Goal: Information Seeking & Learning: Learn about a topic

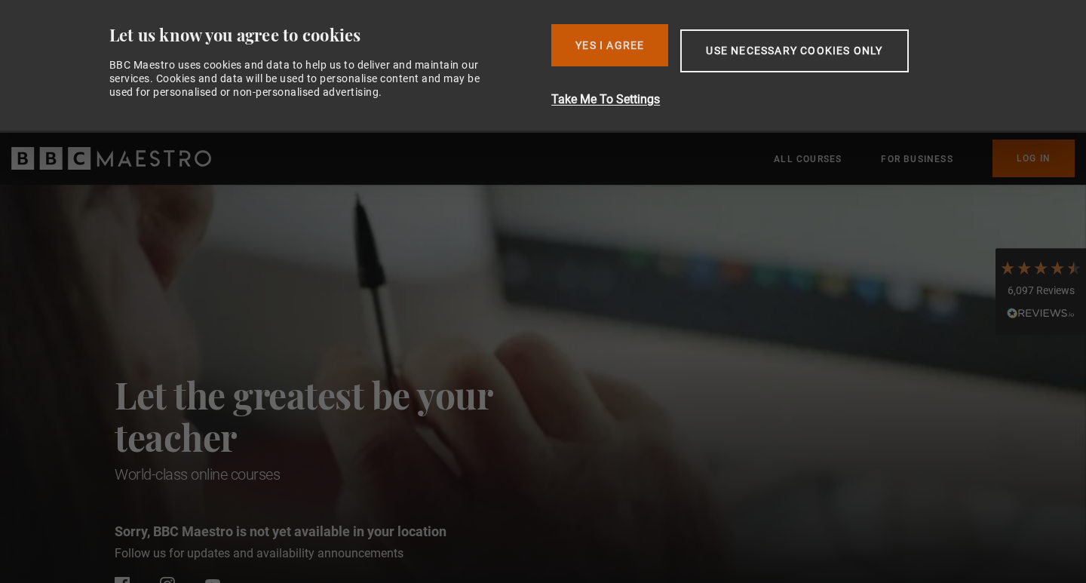
click at [628, 32] on button "Yes I Agree" at bounding box center [609, 45] width 117 height 42
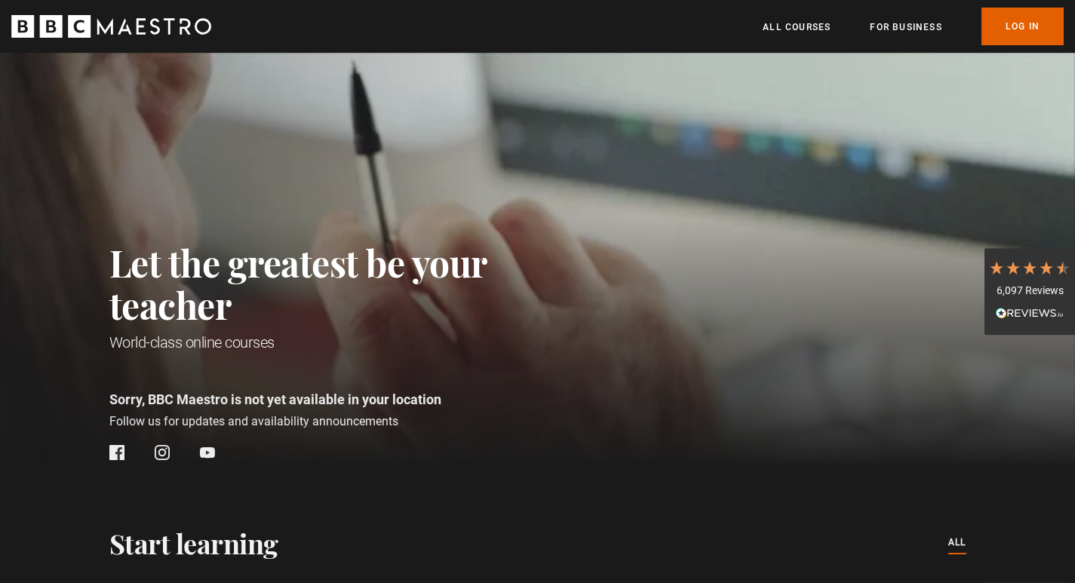
scroll to position [0, 198]
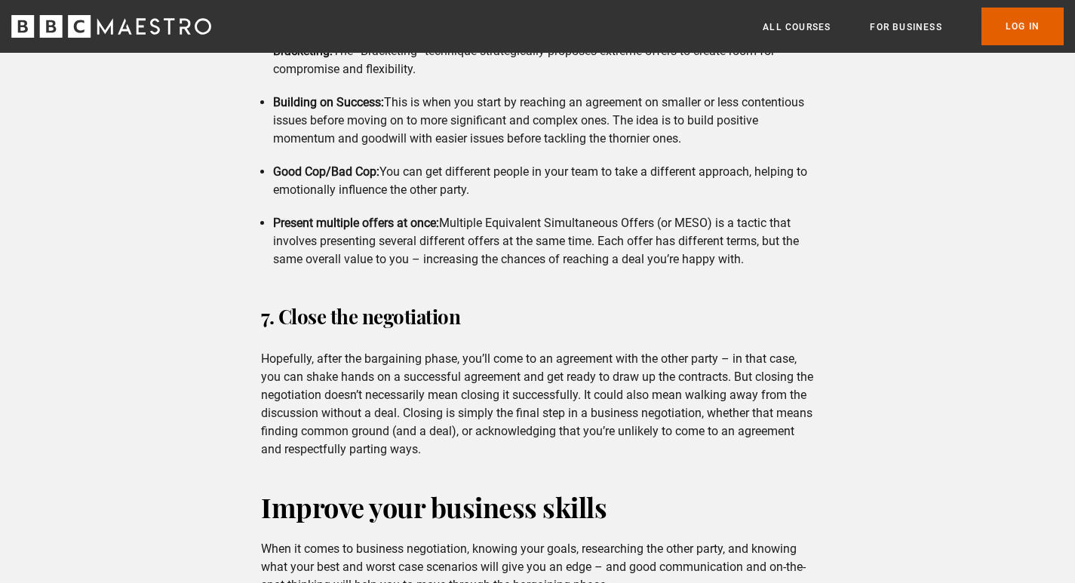
scroll to position [2640, 0]
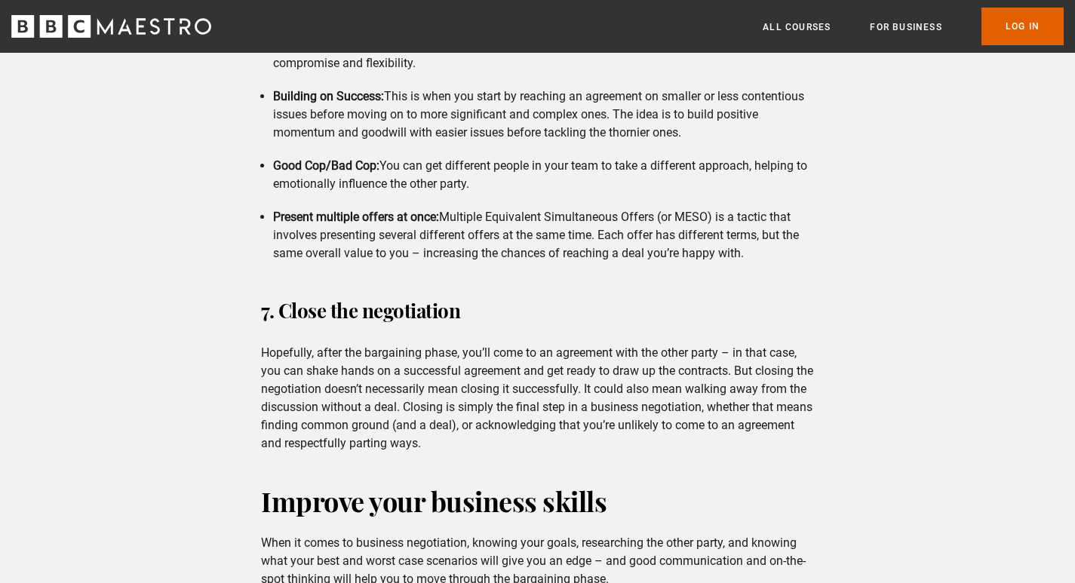
drag, startPoint x: 422, startPoint y: 373, endPoint x: 450, endPoint y: 411, distance: 47.4
click at [422, 376] on p "Hopefully, after the bargaining phase, you’ll come to an agreement with the oth…" at bounding box center [537, 398] width 553 height 109
click at [466, 425] on p "Hopefully, after the bargaining phase, you’ll come to an agreement with the oth…" at bounding box center [537, 398] width 553 height 109
drag, startPoint x: 480, startPoint y: 416, endPoint x: 480, endPoint y: 424, distance: 7.6
click at [480, 424] on p "Hopefully, after the bargaining phase, you’ll come to an agreement with the oth…" at bounding box center [537, 398] width 553 height 109
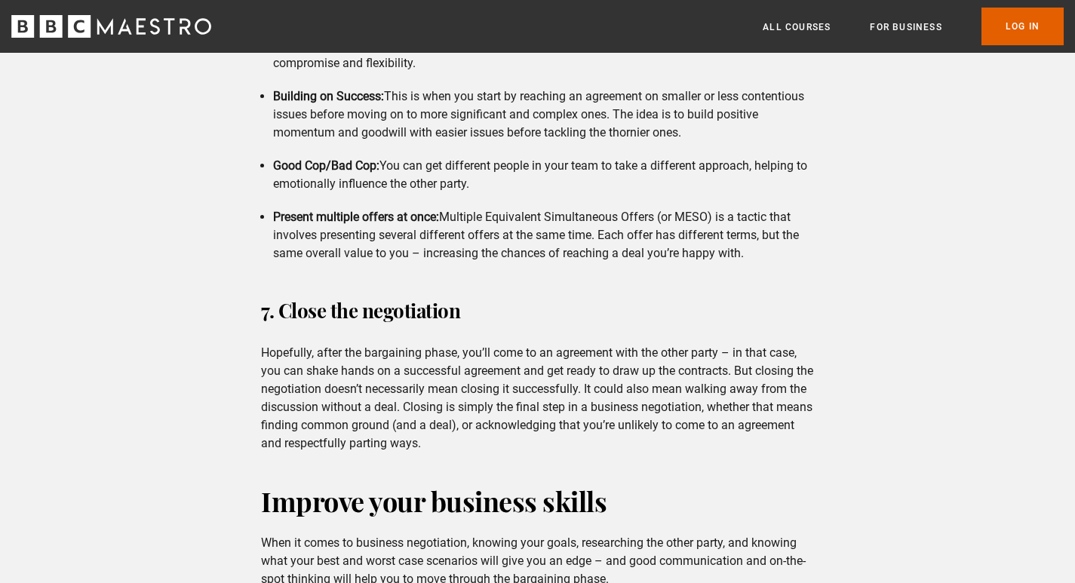
drag, startPoint x: 491, startPoint y: 452, endPoint x: 486, endPoint y: 440, distance: 12.9
click at [492, 448] on p "Hopefully, after the bargaining phase, you’ll come to an agreement with the oth…" at bounding box center [537, 398] width 553 height 109
click at [486, 440] on p "Hopefully, after the bargaining phase, you’ll come to an agreement with the oth…" at bounding box center [537, 398] width 553 height 109
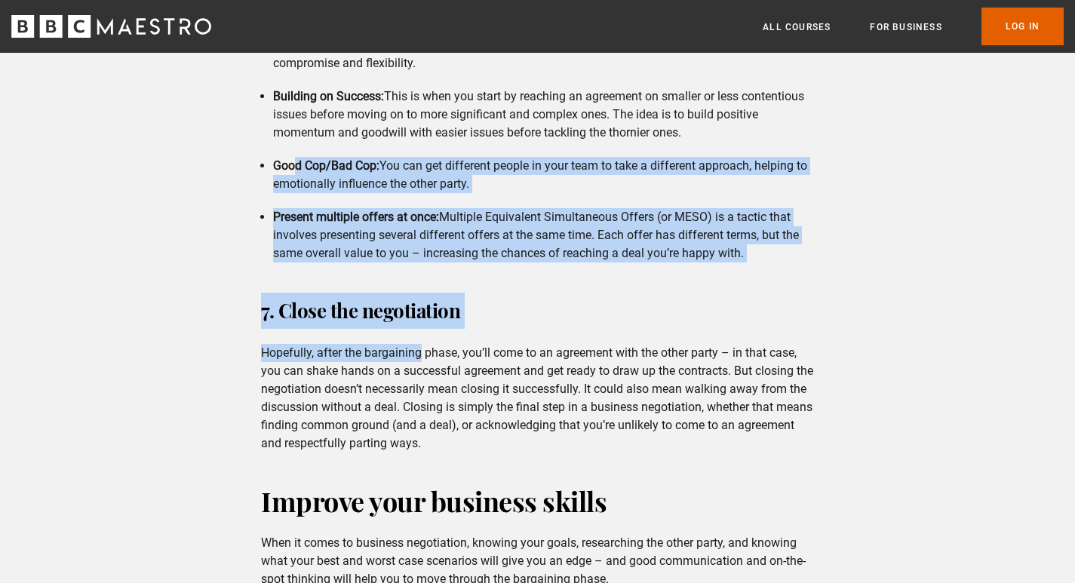
drag, startPoint x: 318, startPoint y: 101, endPoint x: 299, endPoint y: 145, distance: 47.6
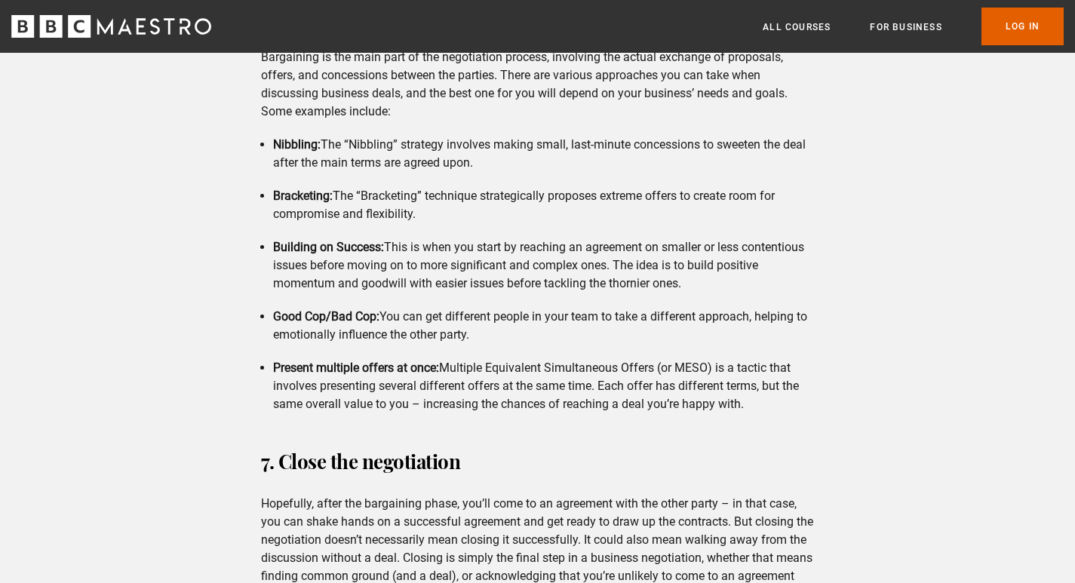
click at [388, 228] on ul "Nibbling: The “Nibbling” strategy involves making small, last-minute concession…" at bounding box center [537, 275] width 553 height 278
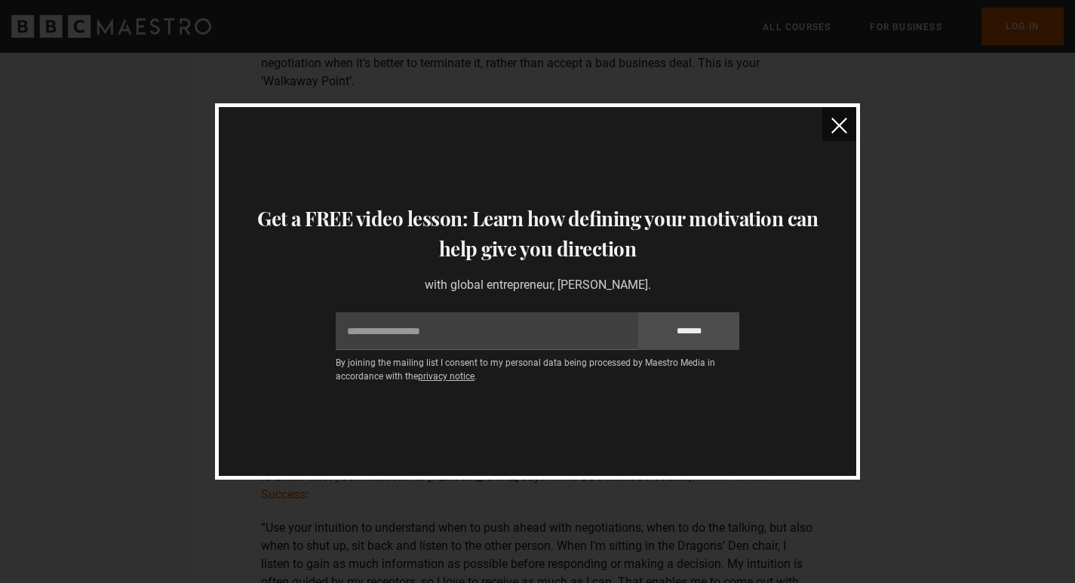
scroll to position [1358, 0]
click at [850, 106] on div "Thanks for signing up to receive your free lessons Check your inbox - they’re o…" at bounding box center [537, 291] width 645 height 376
click at [842, 115] on button "close" at bounding box center [839, 124] width 34 height 34
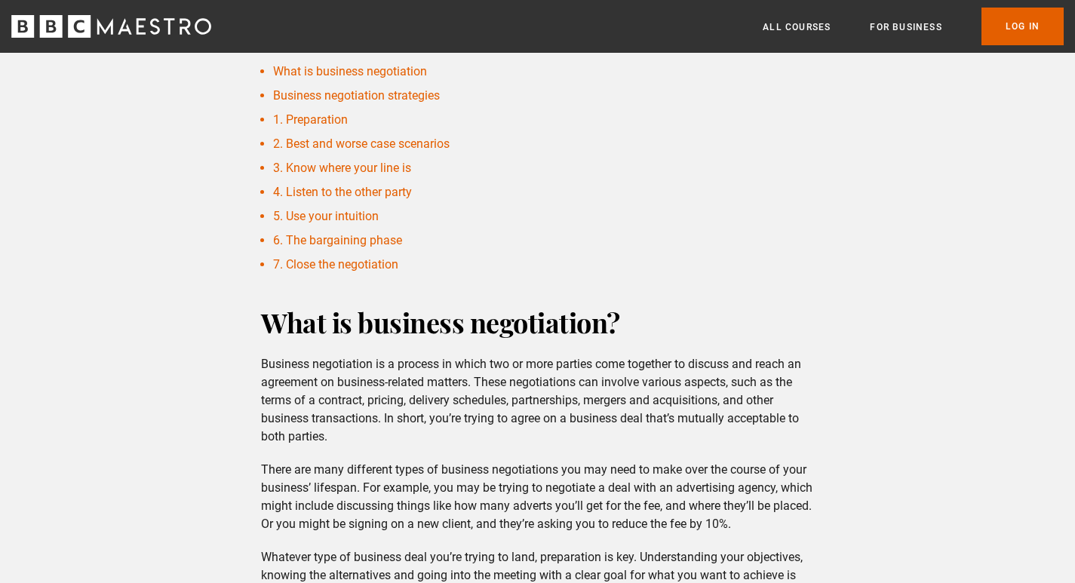
scroll to position [603, 0]
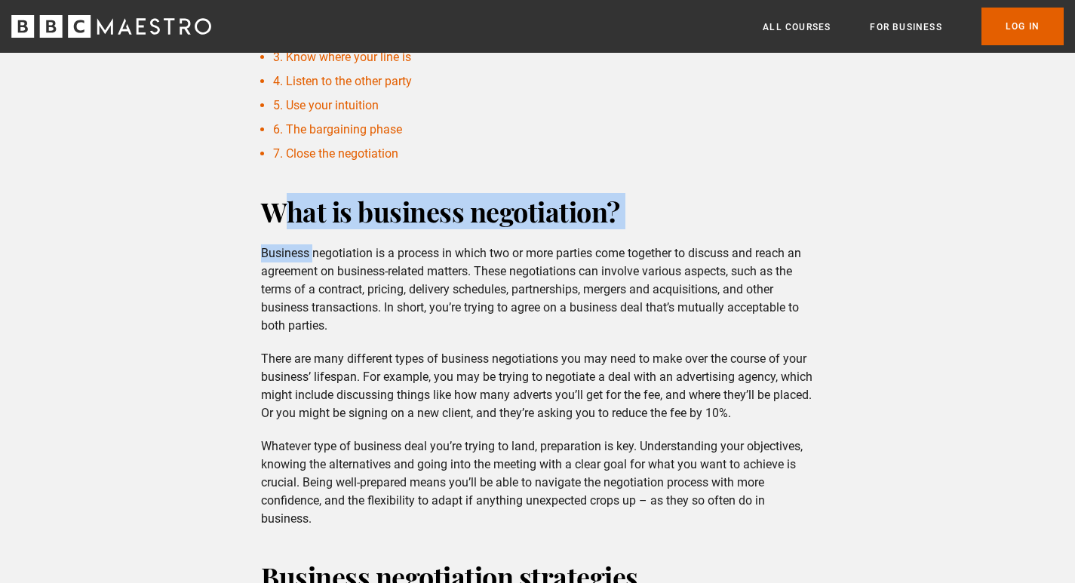
drag, startPoint x: 275, startPoint y: 205, endPoint x: 313, endPoint y: 235, distance: 48.4
click at [313, 235] on div "What is business negotiation? Business negotiation is a process in which two or…" at bounding box center [537, 360] width 577 height 335
click at [292, 226] on h2 "What is business negotiation?" at bounding box center [537, 211] width 553 height 36
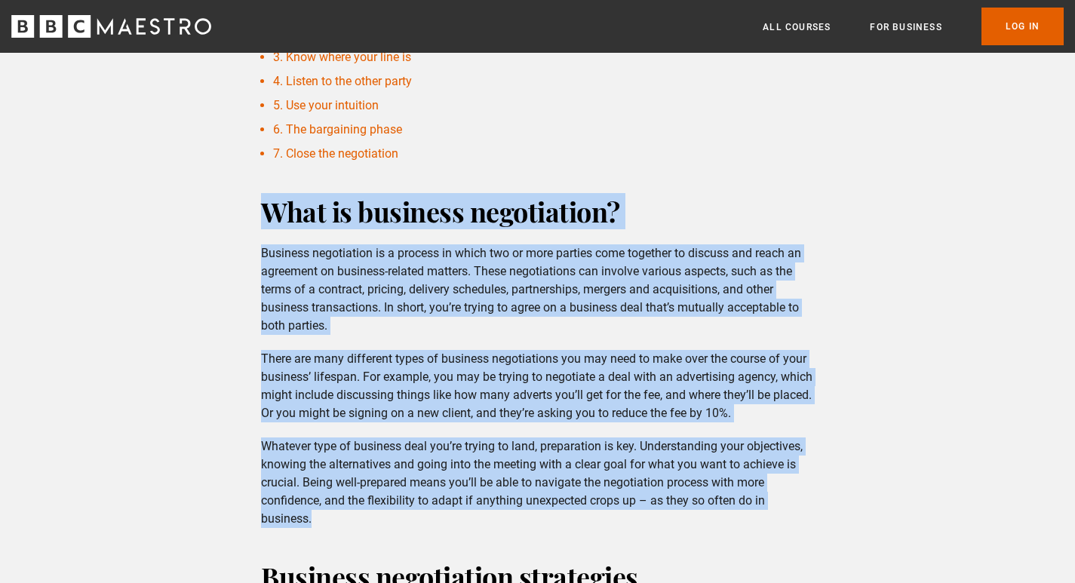
drag, startPoint x: 268, startPoint y: 210, endPoint x: 400, endPoint y: 511, distance: 328.9
click at [400, 511] on div "What is business negotiation? Business negotiation is a process in which two or…" at bounding box center [537, 360] width 577 height 335
copy div "Lore ip dolorsit ametconsect? Adipisci elitseddoei te i utlabor et dolor mag al…"
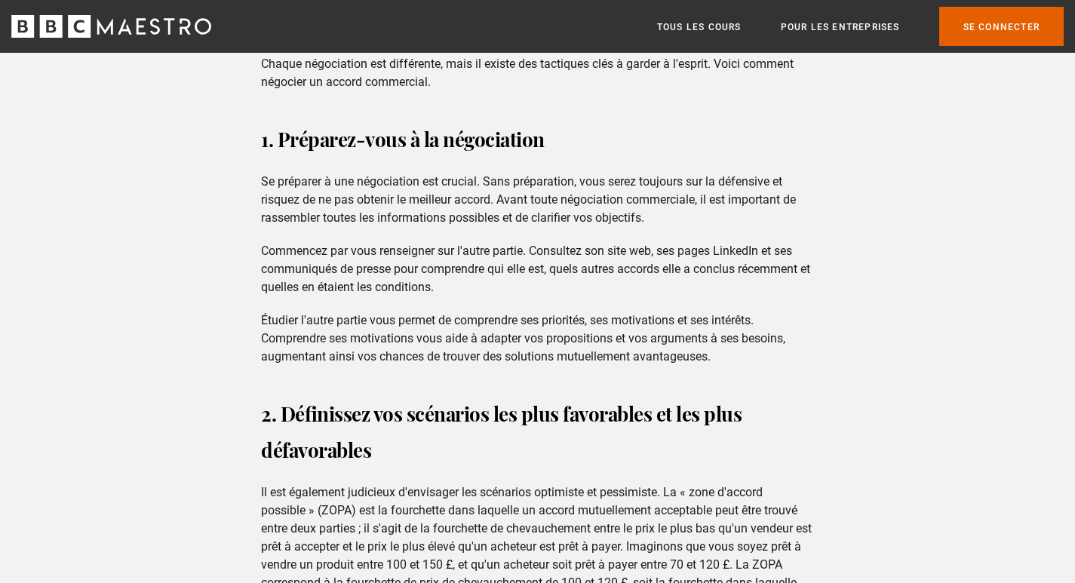
scroll to position [1161, 0]
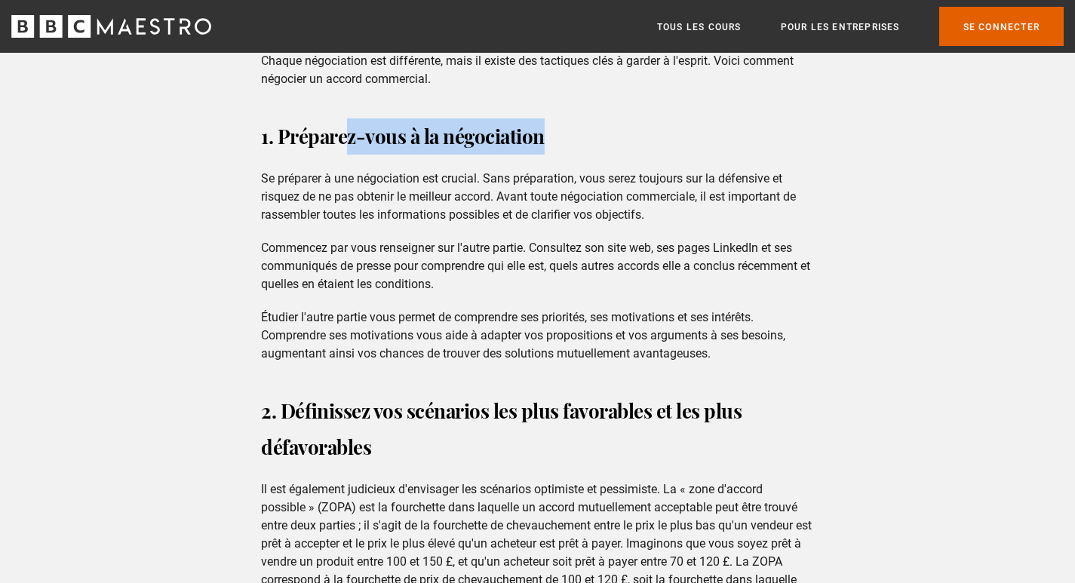
drag, startPoint x: 343, startPoint y: 141, endPoint x: 588, endPoint y: 134, distance: 245.2
click at [588, 134] on h3 "1. Préparez-vous à la négociation" at bounding box center [537, 136] width 553 height 36
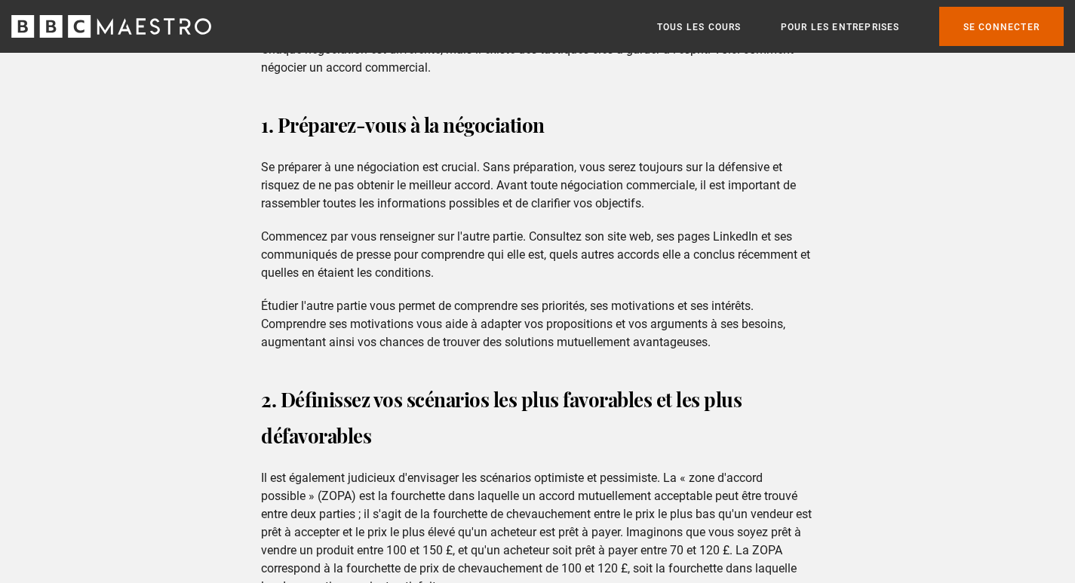
scroll to position [1162, 0]
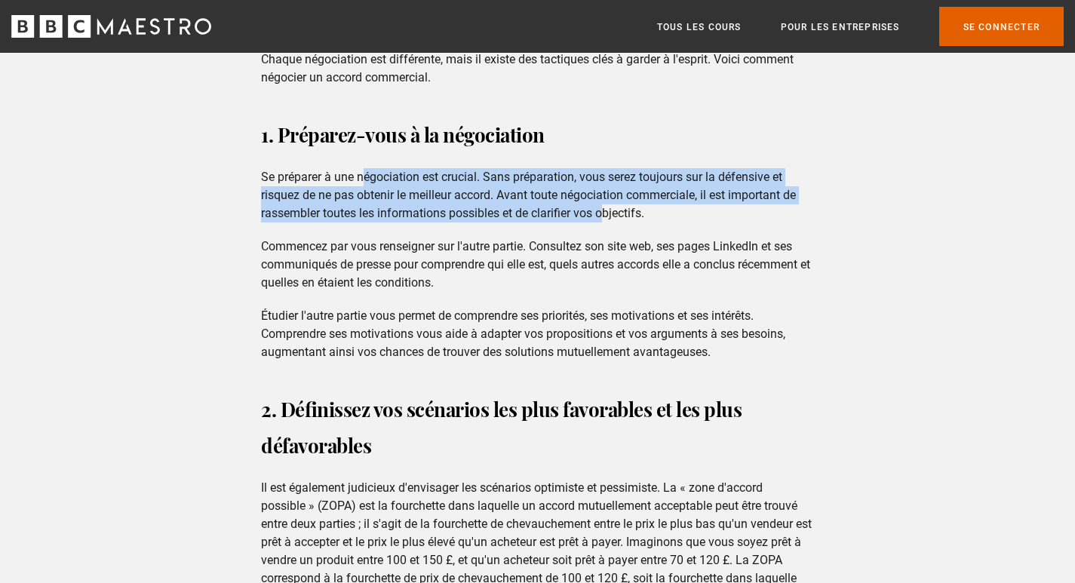
drag, startPoint x: 518, startPoint y: 208, endPoint x: 603, endPoint y: 220, distance: 86.1
click at [605, 220] on p "Se préparer à une négociation est crucial. Sans préparation, vous serez toujour…" at bounding box center [537, 195] width 553 height 54
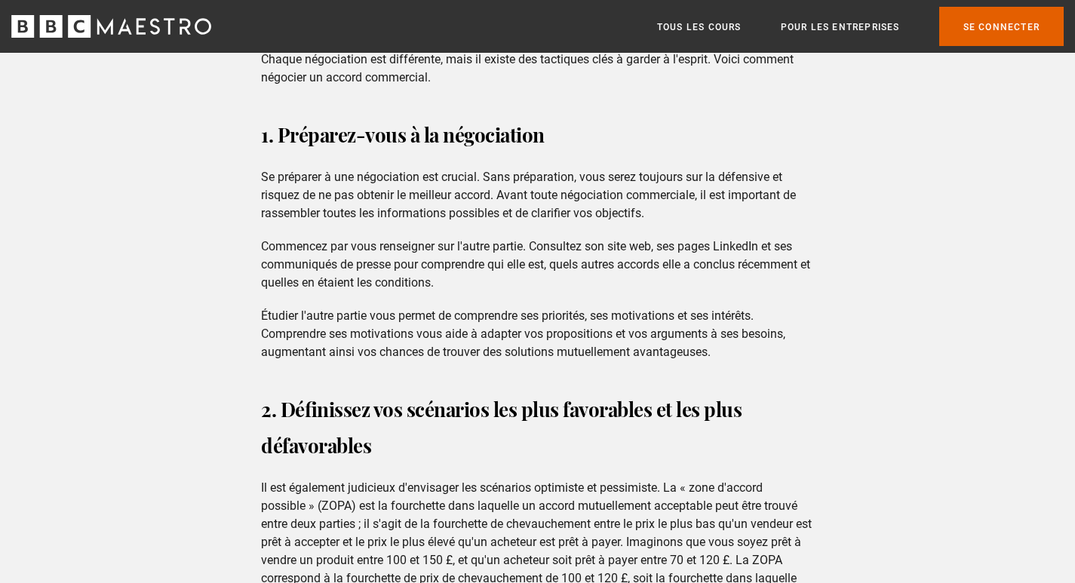
click at [443, 265] on font "Commencez par vous renseigner sur l'autre partie. Consultez son site web, ses p…" at bounding box center [535, 264] width 549 height 51
click at [549, 173] on font "Se préparer à une négociation est crucial. Sans préparation, vous serez toujour…" at bounding box center [528, 195] width 535 height 51
click at [377, 345] on font "Étudier l'autre partie vous permet de comprendre ses priorités, ses motivations…" at bounding box center [523, 333] width 524 height 51
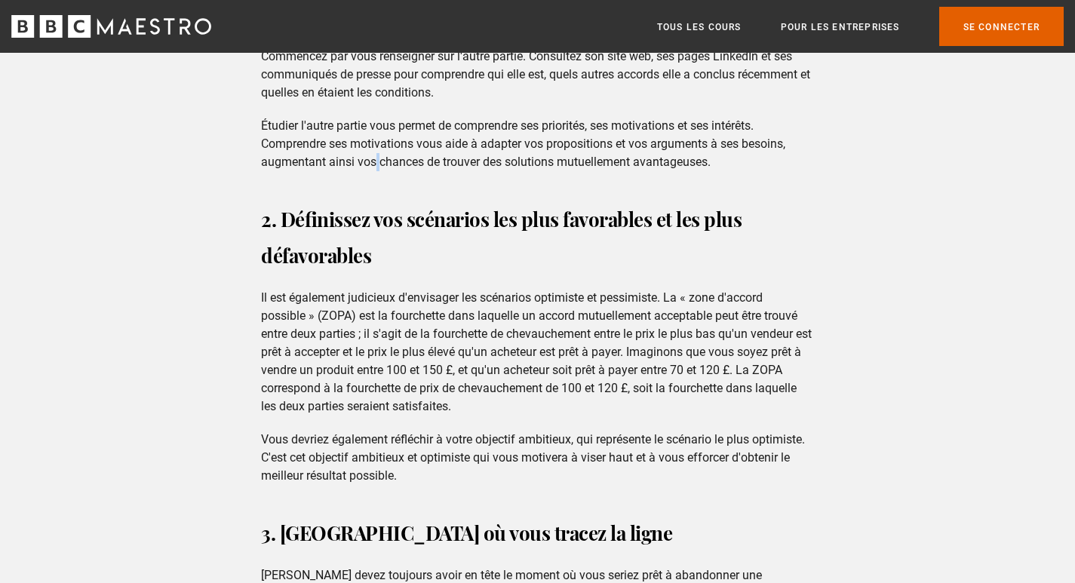
scroll to position [1388, 0]
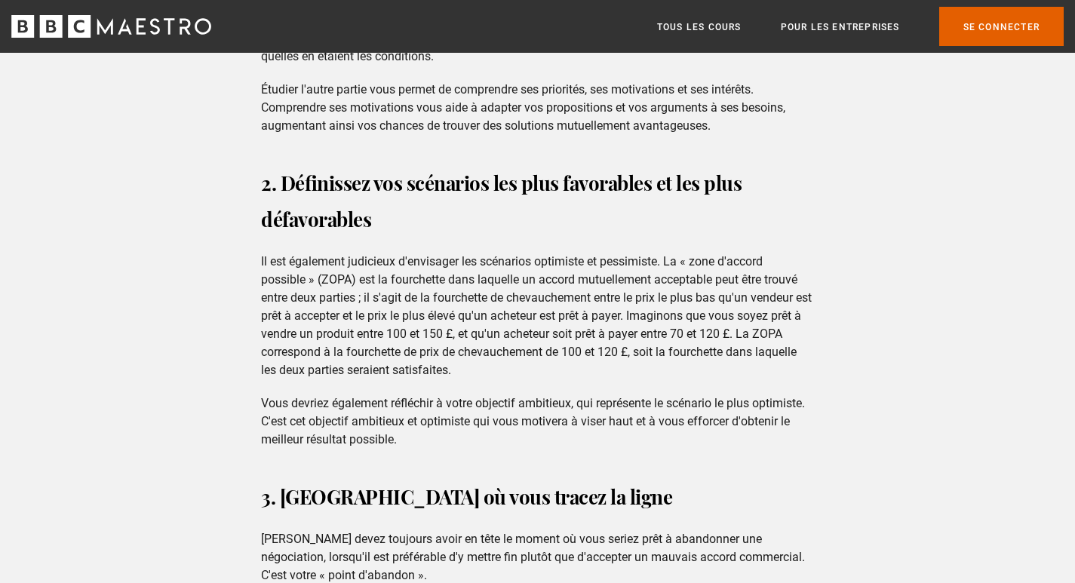
click at [339, 262] on font "Il est également judicieux d'envisager les scénarios optimiste et pessimiste. L…" at bounding box center [536, 315] width 551 height 123
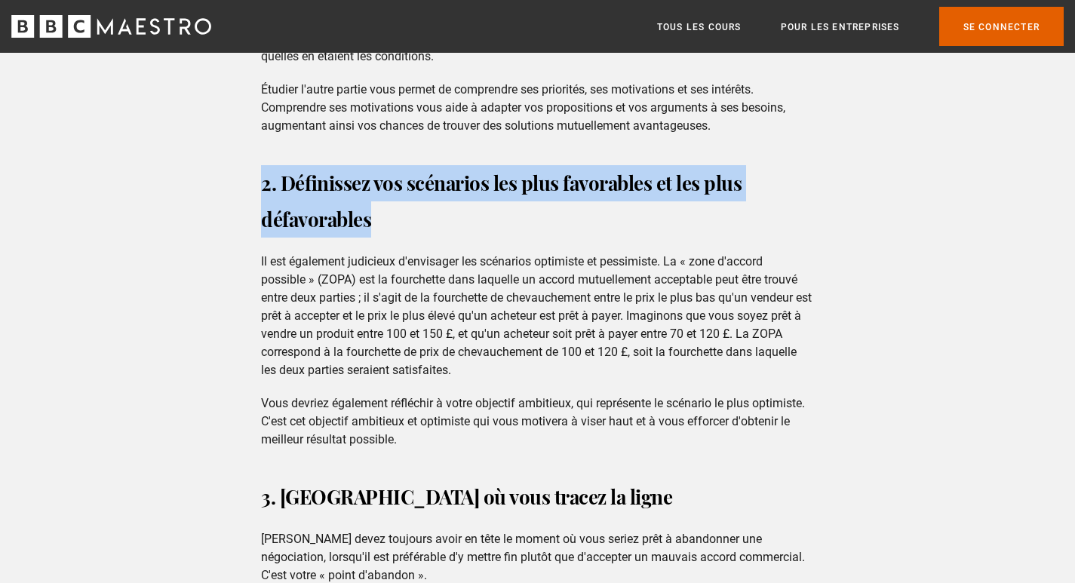
drag, startPoint x: 524, startPoint y: 193, endPoint x: 901, endPoint y: 203, distance: 376.5
click at [661, 226] on h3 "2. Définissez vos scénarios les plus favorables et les plus défavorables" at bounding box center [537, 201] width 553 height 72
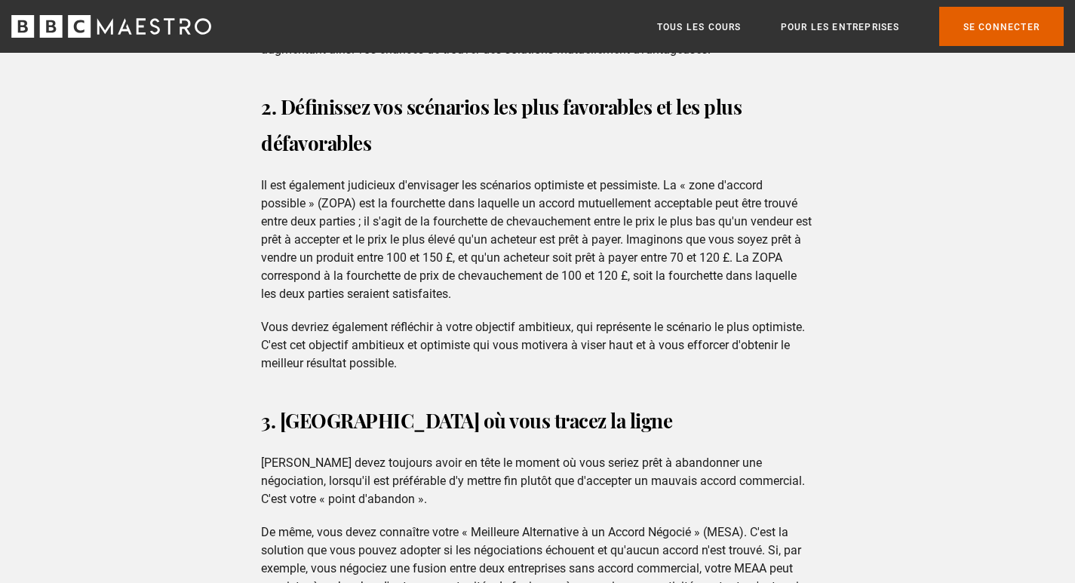
scroll to position [1470, 0]
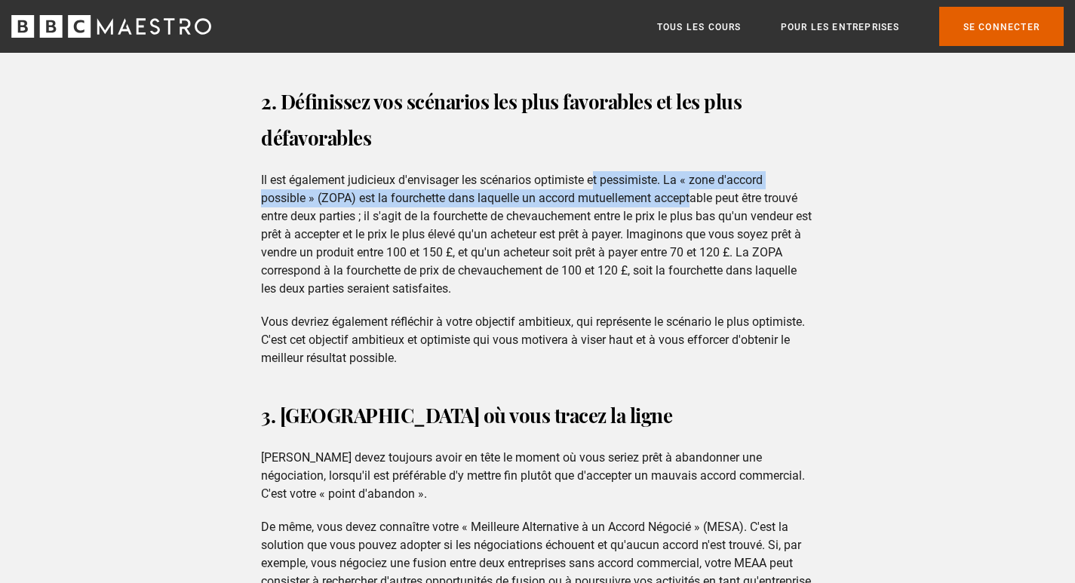
drag, startPoint x: 613, startPoint y: 183, endPoint x: 692, endPoint y: 193, distance: 79.9
click at [692, 193] on font "Il est également judicieux d'envisager les scénarios optimiste et pessimiste. L…" at bounding box center [536, 234] width 551 height 123
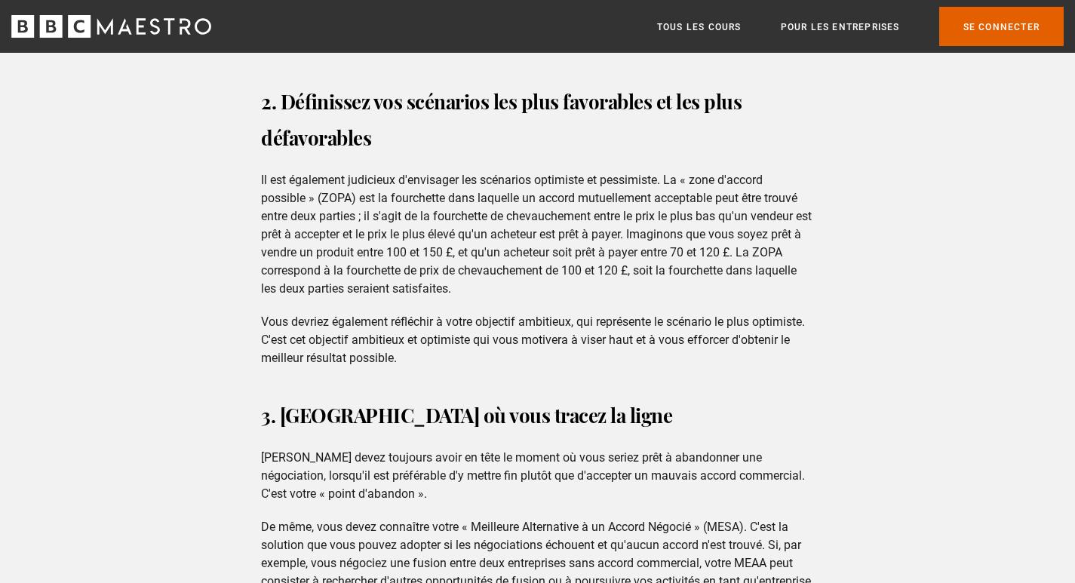
click at [467, 230] on font "Il est également judicieux d'envisager les scénarios optimiste et pessimiste. L…" at bounding box center [536, 234] width 551 height 123
drag, startPoint x: 321, startPoint y: 191, endPoint x: 455, endPoint y: 198, distance: 133.7
click at [455, 198] on font "Il est également judicieux d'envisager les scénarios optimiste et pessimiste. L…" at bounding box center [536, 234] width 551 height 123
click at [392, 209] on font "Il est également judicieux d'envisager les scénarios optimiste et pessimiste. L…" at bounding box center [536, 234] width 551 height 123
drag, startPoint x: 361, startPoint y: 192, endPoint x: 351, endPoint y: 201, distance: 12.8
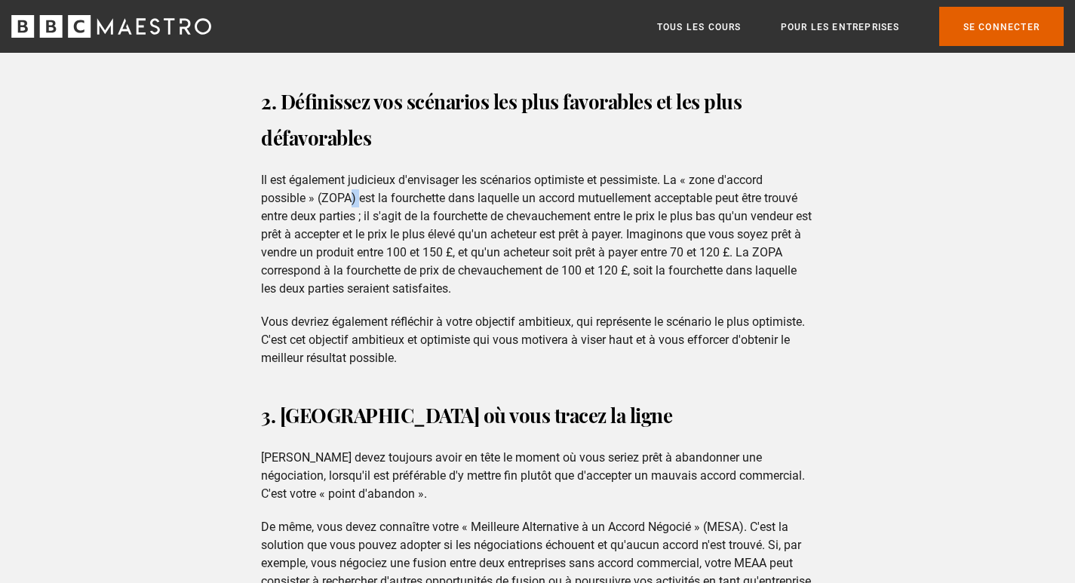
click at [351, 201] on font "Il est également judicieux d'envisager les scénarios optimiste et pessimiste. L…" at bounding box center [536, 234] width 551 height 123
drag, startPoint x: 391, startPoint y: 222, endPoint x: 600, endPoint y: 212, distance: 209.9
click at [600, 212] on font "Il est également judicieux d'envisager les scénarios optimiste et pessimiste. L…" at bounding box center [536, 234] width 551 height 123
click at [505, 247] on font "Il est également judicieux d'envisager les scénarios optimiste et pessimiste. L…" at bounding box center [536, 234] width 551 height 123
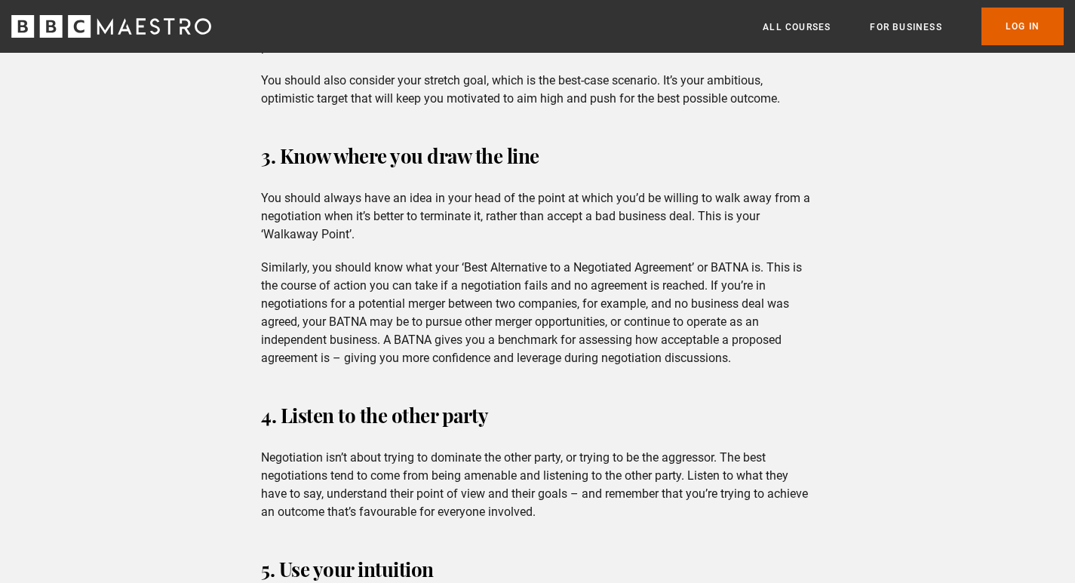
scroll to position [1621, 0]
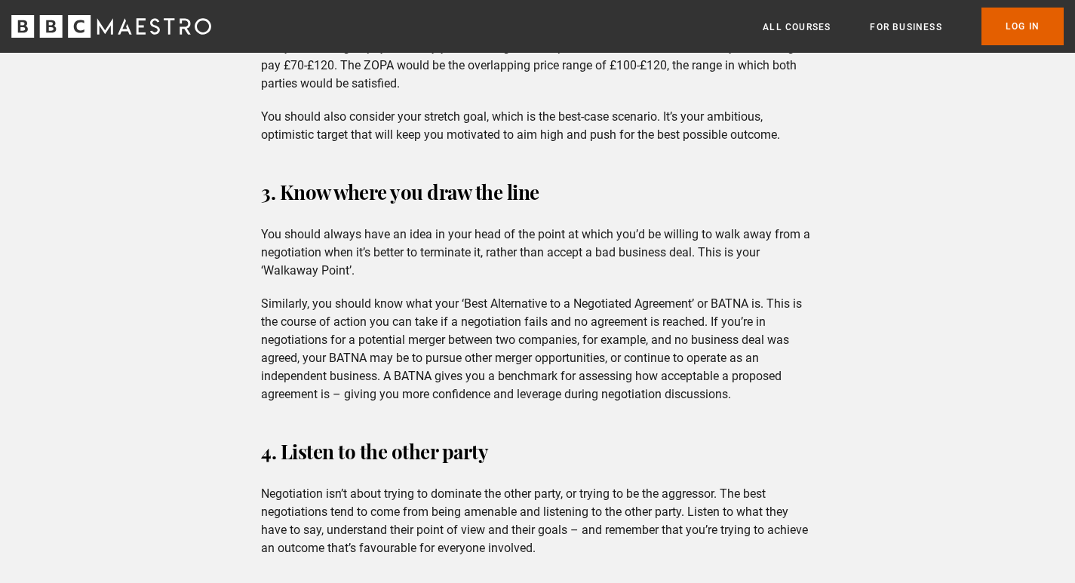
click at [716, 32] on div "Menu Close All Courses For business Already have an account? Log In" at bounding box center [537, 27] width 1075 height 38
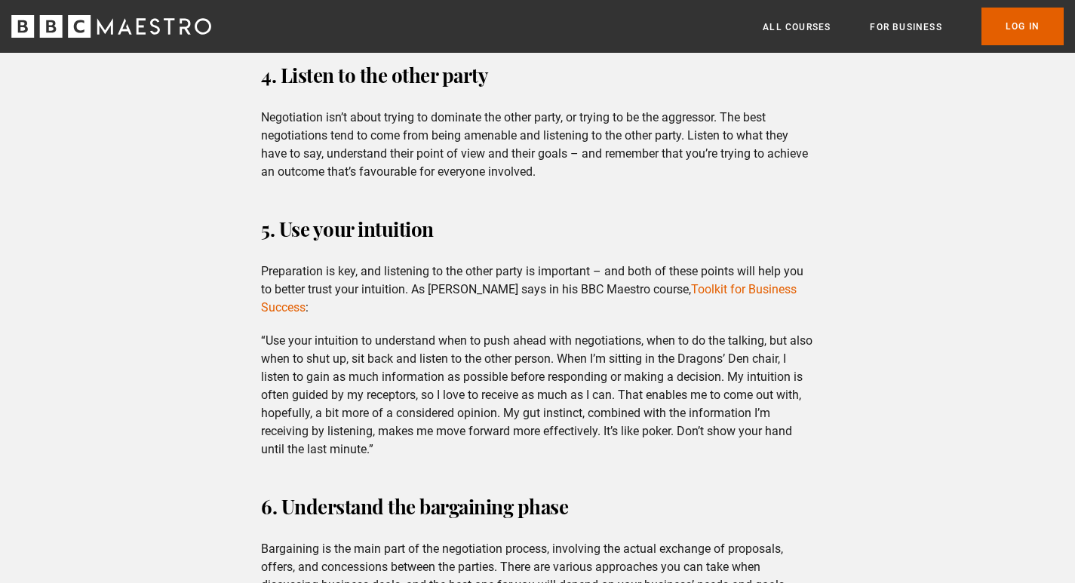
scroll to position [1998, 0]
drag, startPoint x: 327, startPoint y: 379, endPoint x: 338, endPoint y: 382, distance: 11.0
click at [338, 382] on p "“Use your intuition to understand when to push ahead with negotiations, when to…" at bounding box center [537, 394] width 553 height 127
click at [350, 376] on p "“Use your intuition to understand when to push ahead with negotiations, when to…" at bounding box center [537, 394] width 553 height 127
click at [372, 359] on p "“Use your intuition to understand when to push ahead with negotiations, when to…" at bounding box center [537, 394] width 553 height 127
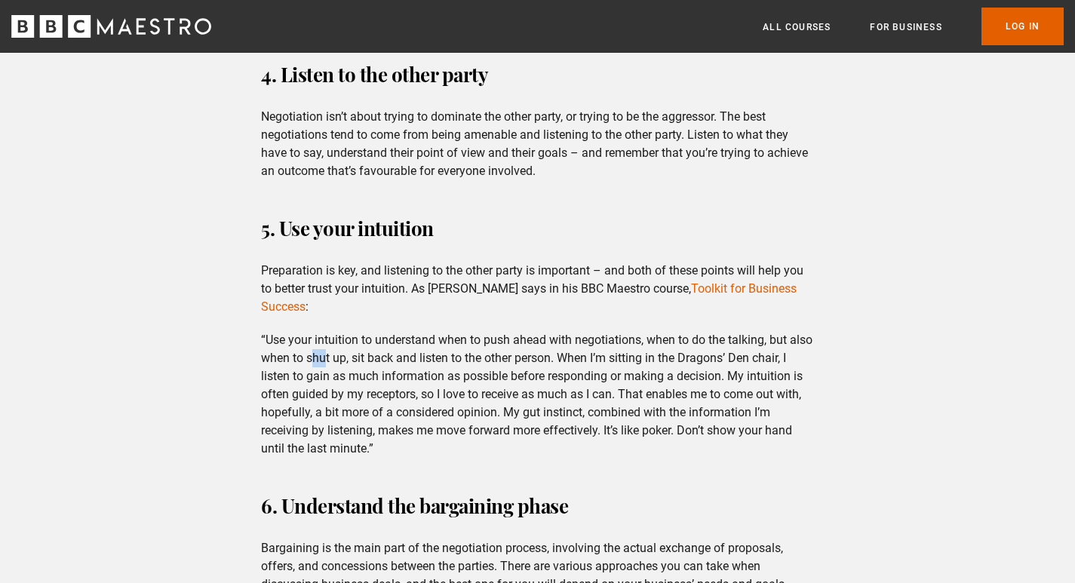
drag, startPoint x: 341, startPoint y: 354, endPoint x: 354, endPoint y: 357, distance: 13.0
click at [354, 357] on p "“Use your intuition to understand when to push ahead with negotiations, when to…" at bounding box center [537, 394] width 553 height 127
click at [354, 361] on p "“Use your intuition to understand when to push ahead with negotiations, when to…" at bounding box center [537, 394] width 553 height 127
drag, startPoint x: 370, startPoint y: 353, endPoint x: 379, endPoint y: 351, distance: 8.6
click at [379, 351] on p "“Use your intuition to understand when to push ahead with negotiations, when to…" at bounding box center [537, 394] width 553 height 127
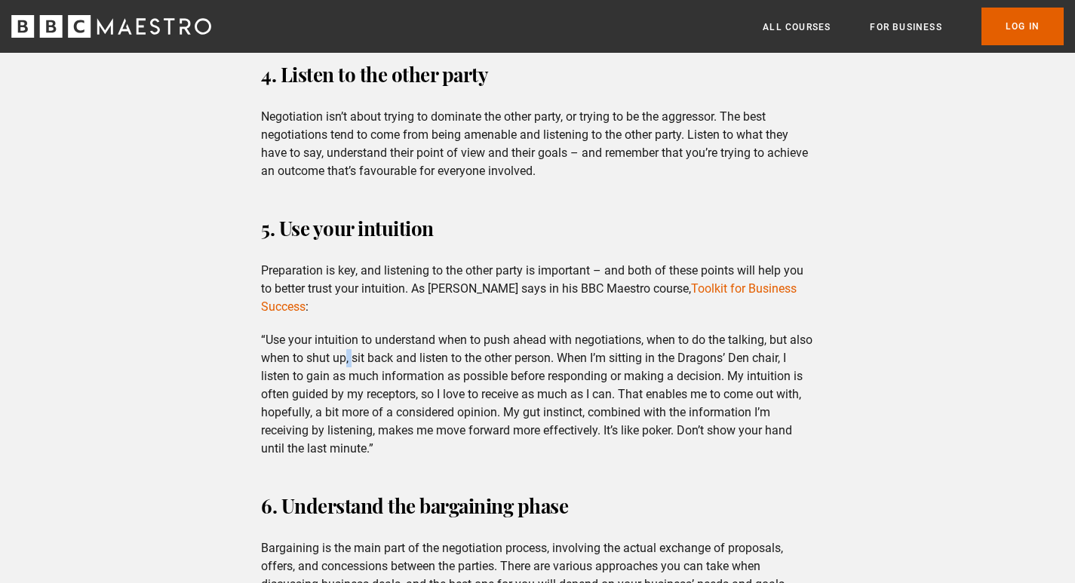
click at [379, 351] on p "“Use your intuition to understand when to push ahead with negotiations, when to…" at bounding box center [537, 394] width 553 height 127
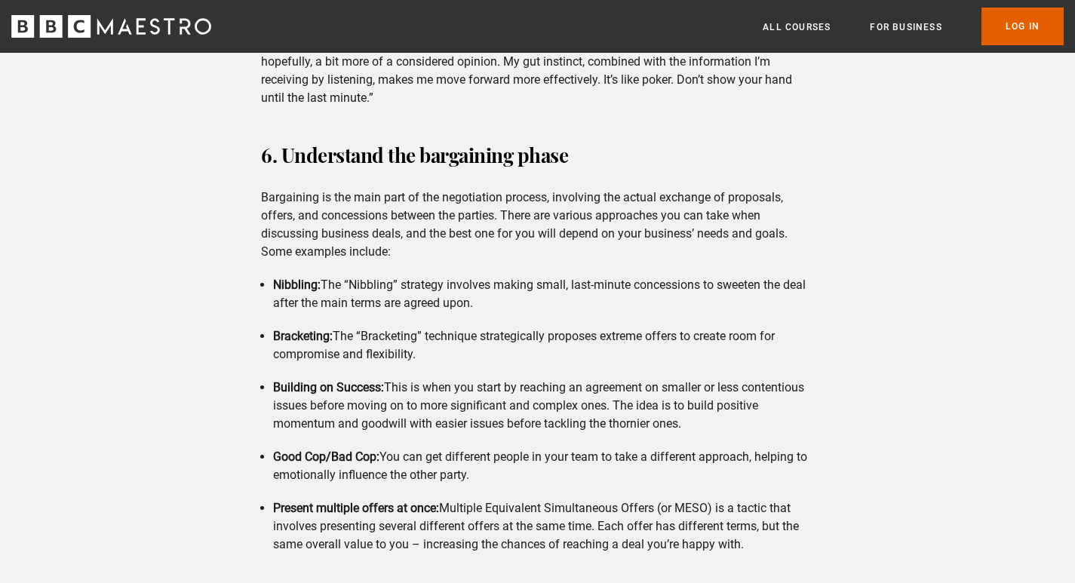
scroll to position [2375, 0]
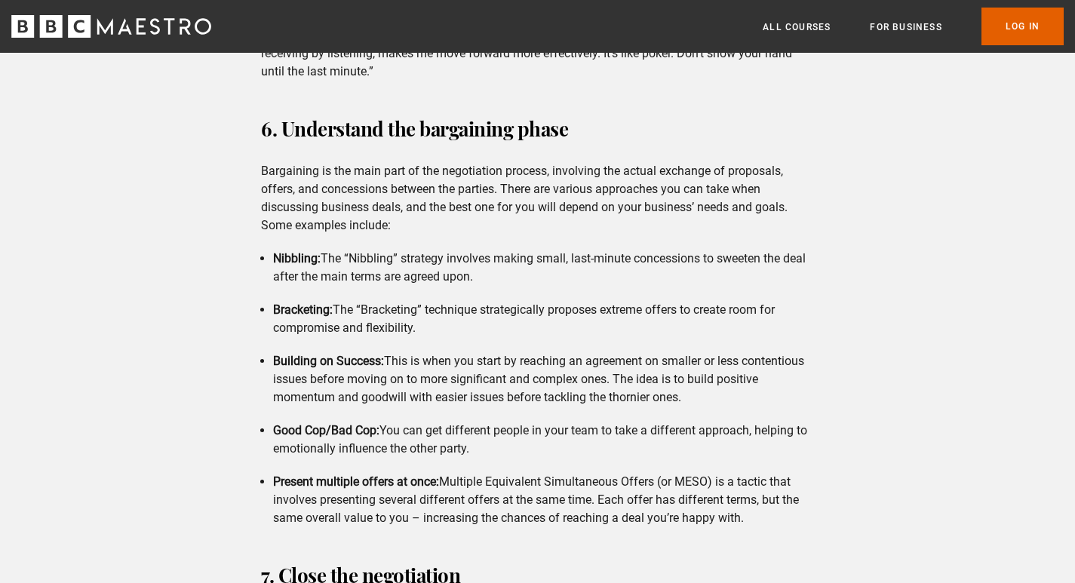
click at [283, 253] on strong "Nibbling:" at bounding box center [297, 258] width 48 height 14
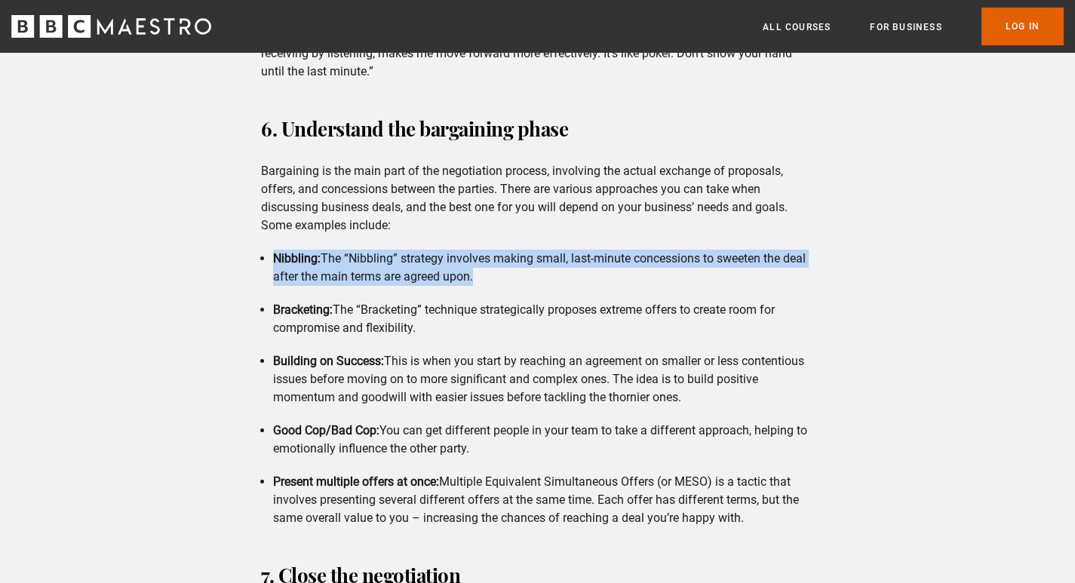
drag, startPoint x: 283, startPoint y: 253, endPoint x: 293, endPoint y: 284, distance: 32.4
click at [318, 272] on li "Nibbling: The “Nibbling” strategy involves making small, last-minute concession…" at bounding box center [543, 268] width 541 height 36
click at [293, 257] on strong "Nibbling:" at bounding box center [297, 258] width 48 height 14
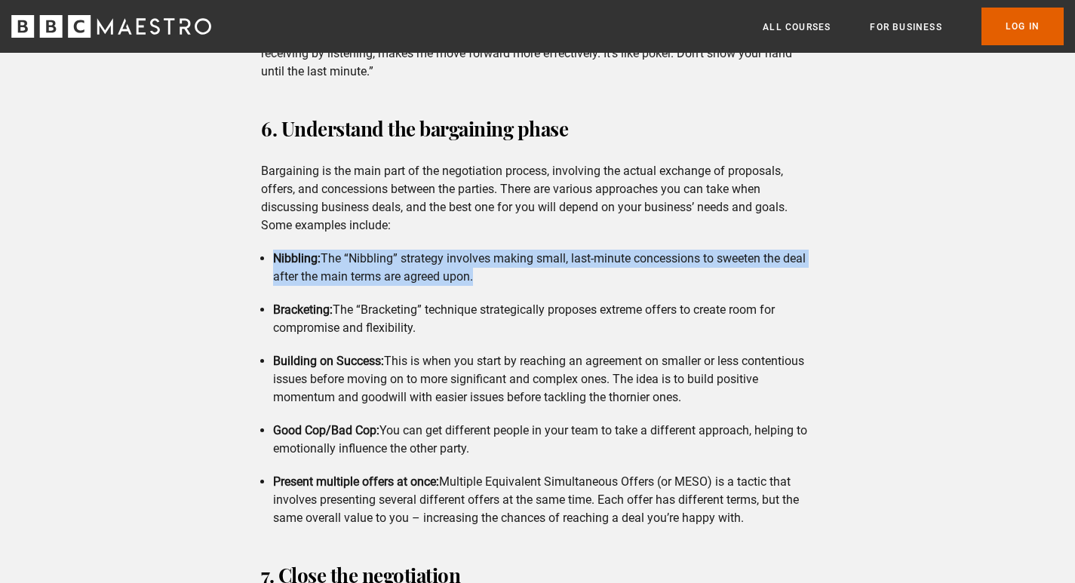
click at [287, 244] on div "6. Understand the bargaining phase Bargaining is the main part of the negotiati…" at bounding box center [537, 319] width 577 height 416
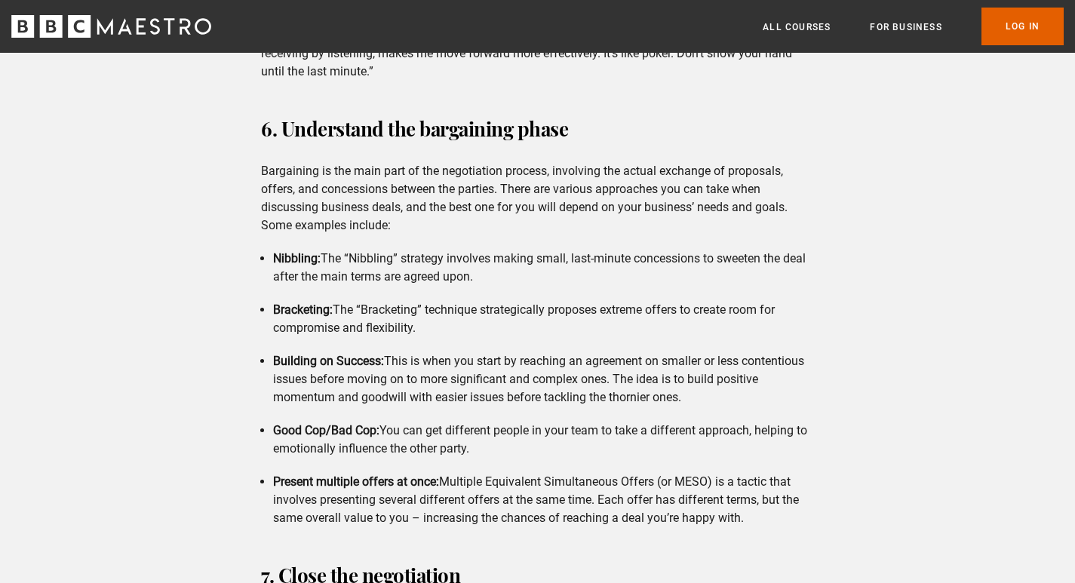
click at [296, 252] on strong "Nibbling:" at bounding box center [297, 258] width 48 height 14
copy strong "Nibbling"
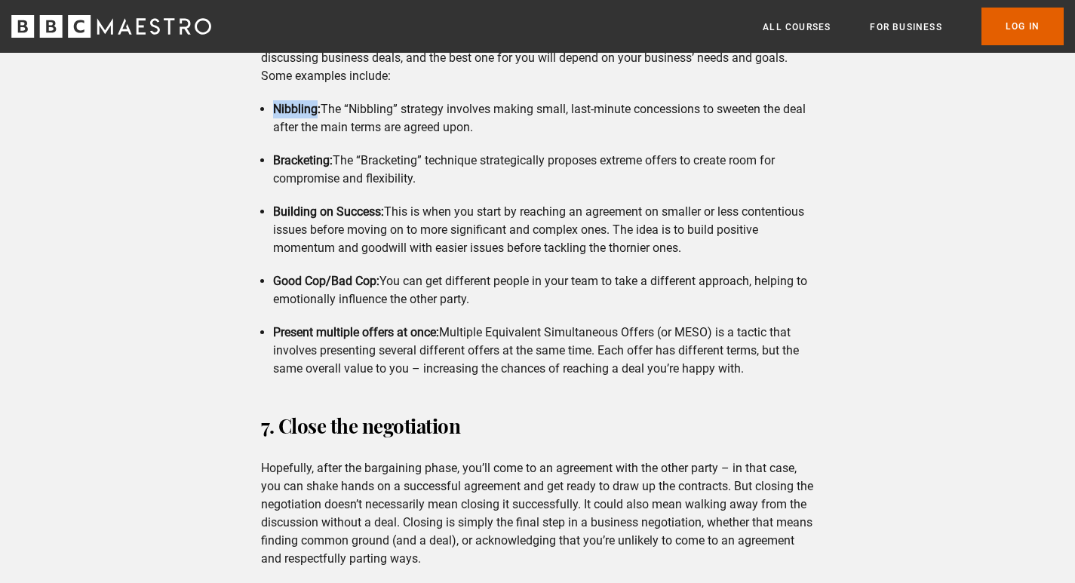
scroll to position [2526, 0]
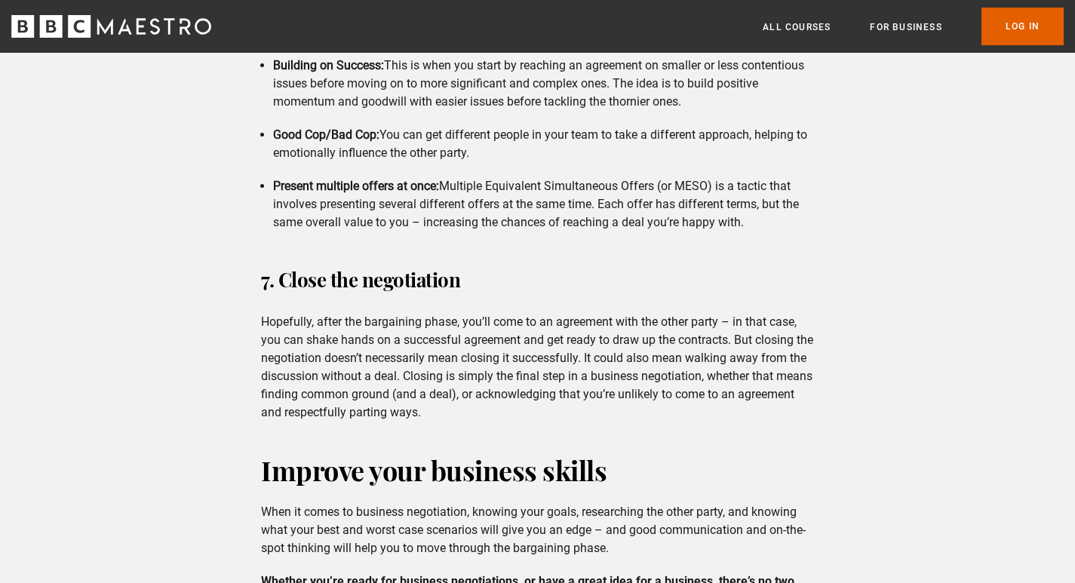
scroll to position [2677, 0]
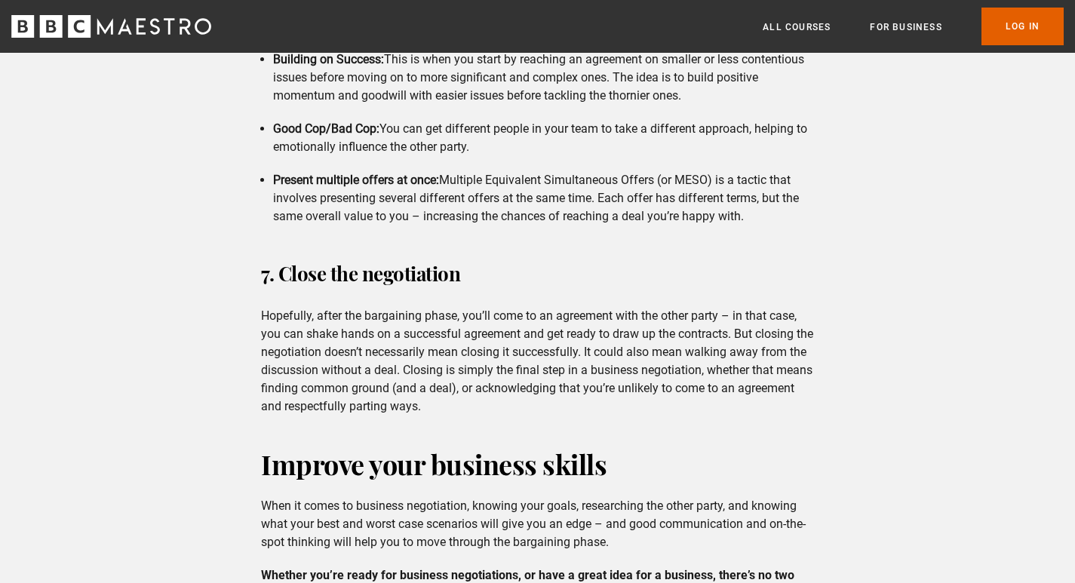
click at [271, 318] on p "Hopefully, after the bargaining phase, you’ll come to an agreement with the oth…" at bounding box center [537, 361] width 553 height 109
click at [261, 335] on p "Hopefully, after the bargaining phase, you’ll come to an agreement with the oth…" at bounding box center [537, 361] width 553 height 109
click at [262, 333] on p "Hopefully, after the bargaining phase, you’ll come to an agreement with the oth…" at bounding box center [537, 361] width 553 height 109
drag, startPoint x: 604, startPoint y: 352, endPoint x: 653, endPoint y: 357, distance: 49.2
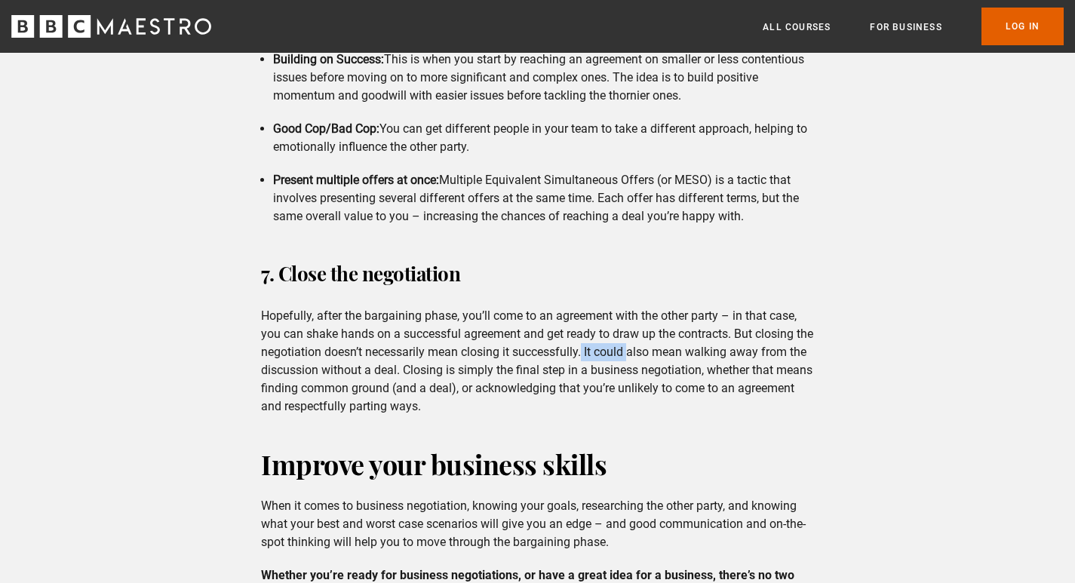
click at [653, 357] on p "Hopefully, after the bargaining phase, you’ll come to an agreement with the oth…" at bounding box center [537, 361] width 553 height 109
click at [653, 356] on p "Hopefully, after the bargaining phase, you’ll come to an agreement with the oth…" at bounding box center [537, 361] width 553 height 109
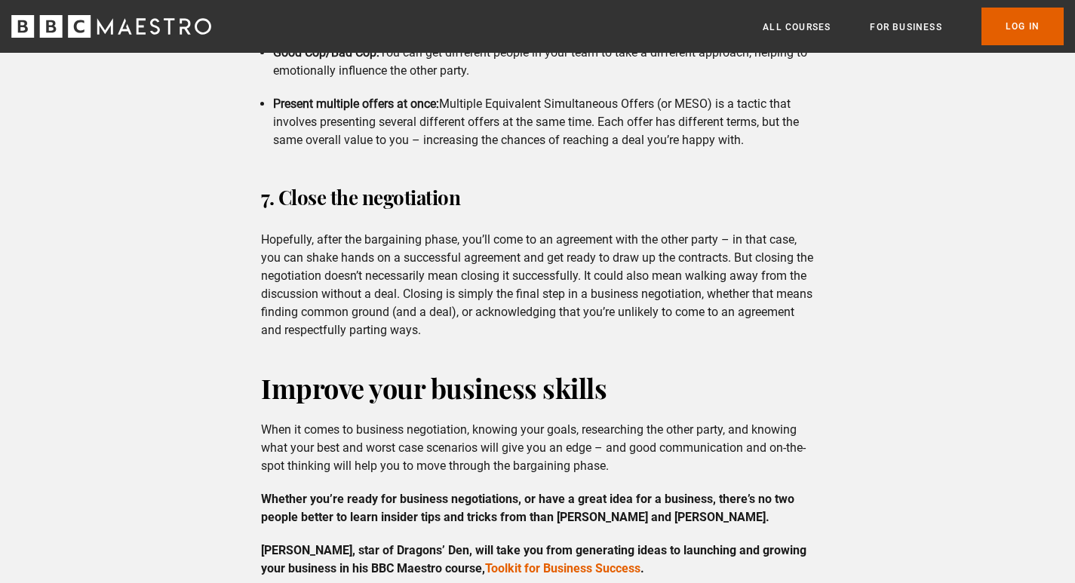
scroll to position [2752, 0]
click at [449, 298] on p "Hopefully, after the bargaining phase, you’ll come to an agreement with the oth…" at bounding box center [537, 286] width 553 height 109
click at [397, 262] on p "Hopefully, after the bargaining phase, you’ll come to an agreement with the oth…" at bounding box center [537, 286] width 553 height 109
click at [418, 251] on p "Hopefully, after the bargaining phase, you’ll come to an agreement with the oth…" at bounding box center [537, 286] width 553 height 109
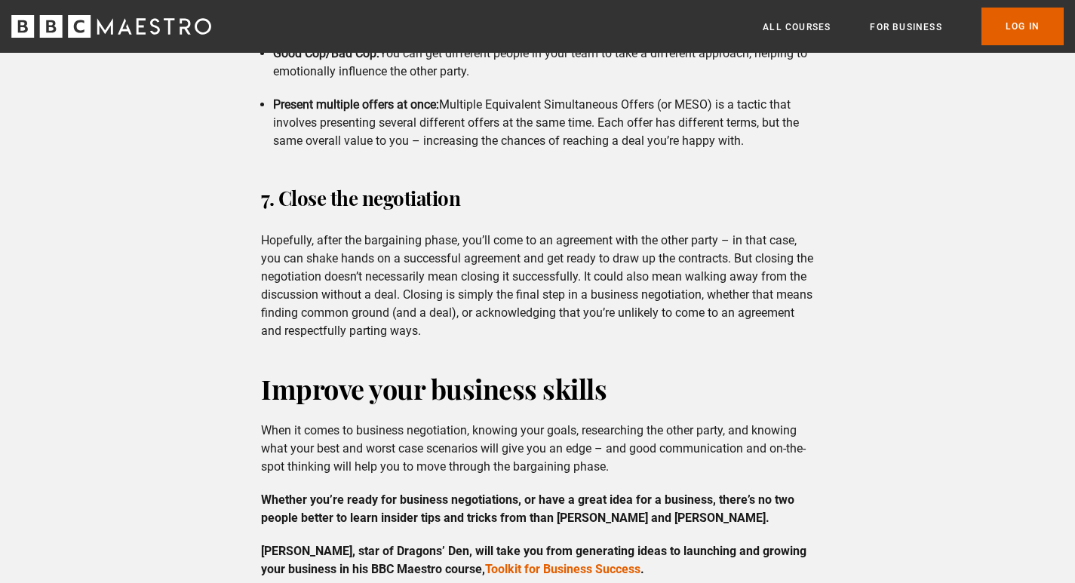
click at [511, 241] on p "Hopefully, after the bargaining phase, you’ll come to an agreement with the oth…" at bounding box center [537, 286] width 553 height 109
drag, startPoint x: 590, startPoint y: 196, endPoint x: 546, endPoint y: 279, distance: 93.8
click at [591, 206] on h3 "7. Close the negotiation" at bounding box center [537, 198] width 553 height 36
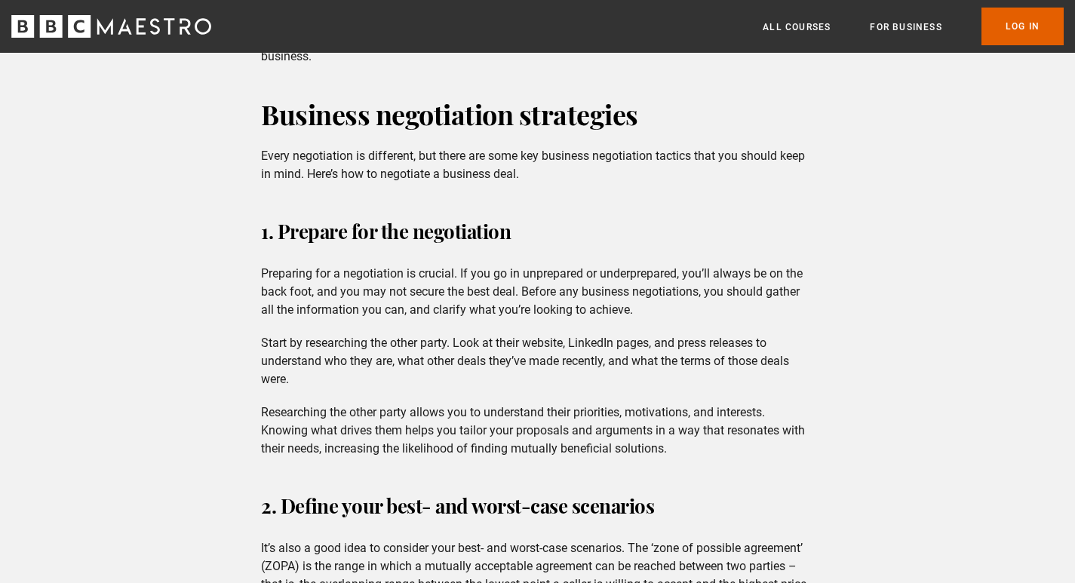
scroll to position [1093, 0]
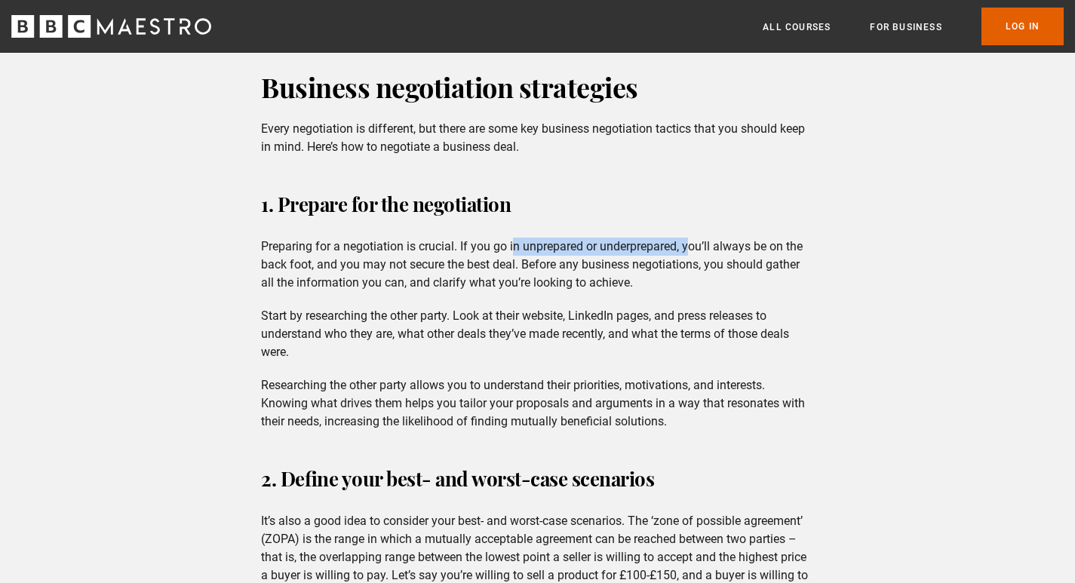
drag, startPoint x: 517, startPoint y: 241, endPoint x: 692, endPoint y: 238, distance: 175.0
click at [692, 238] on p "Preparing for a negotiation is crucial. If you go in unprepared or underprepare…" at bounding box center [537, 265] width 553 height 54
drag, startPoint x: 542, startPoint y: 249, endPoint x: 652, endPoint y: 234, distance: 111.1
click at [652, 234] on div "1. Prepare for the negotiation Preparing for a negotiation is crucial. If you g…" at bounding box center [537, 308] width 577 height 244
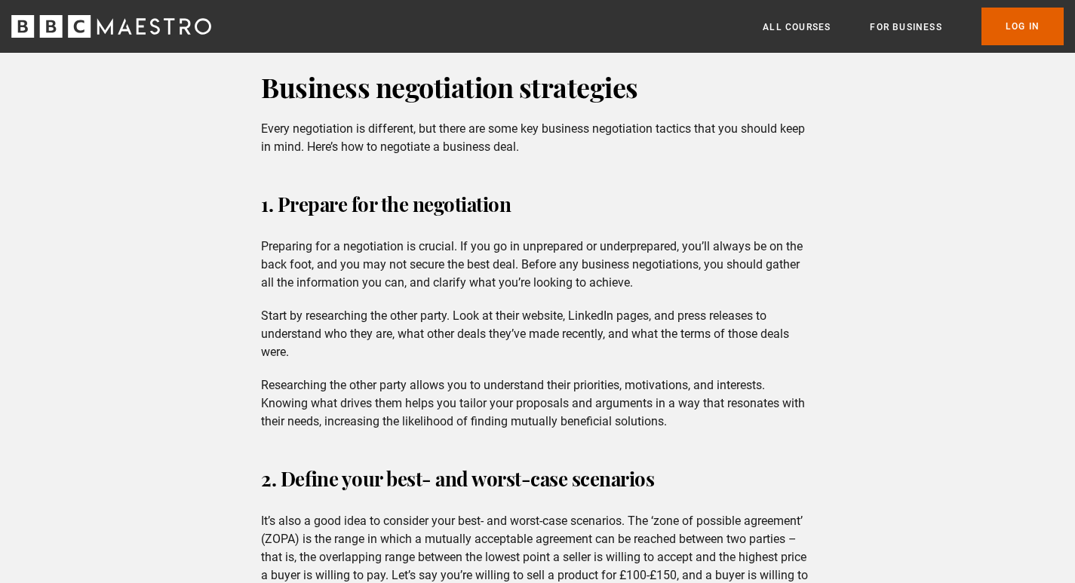
click at [655, 225] on div "1. Prepare for the negotiation Preparing for a negotiation is crucial. If you g…" at bounding box center [537, 308] width 577 height 244
drag, startPoint x: 603, startPoint y: 247, endPoint x: 648, endPoint y: 245, distance: 45.3
click at [648, 245] on p "Preparing for a negotiation is crucial. If you go in unprepared or underprepare…" at bounding box center [537, 265] width 553 height 54
click at [698, 235] on div "1. Prepare for the negotiation Preparing for a negotiation is crucial. If you g…" at bounding box center [537, 308] width 577 height 244
drag, startPoint x: 307, startPoint y: 315, endPoint x: 621, endPoint y: 305, distance: 314.7
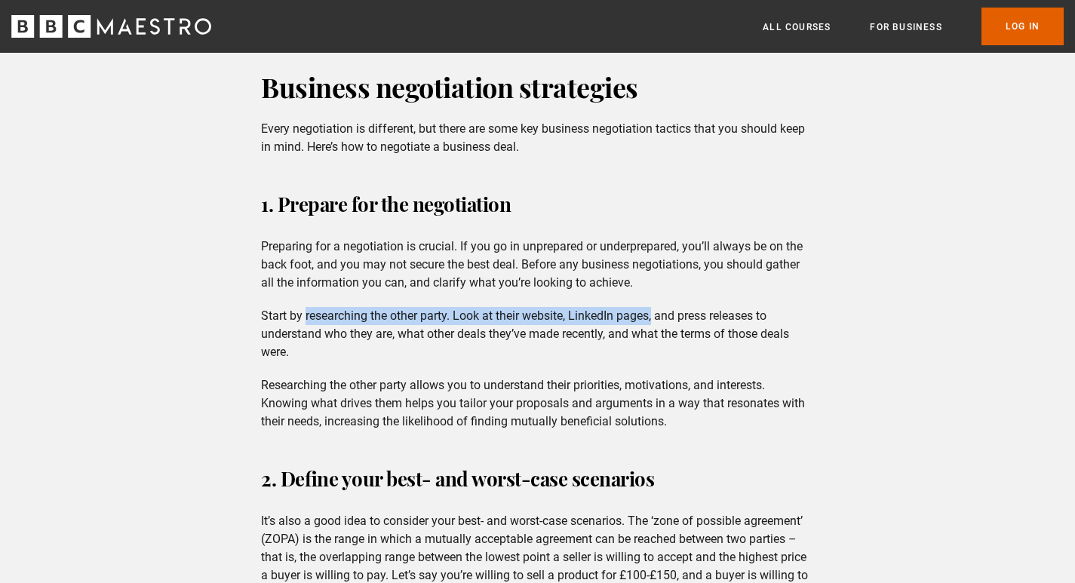
click at [637, 308] on p "Start by researching the other party. Look at their website, LinkedIn pages, an…" at bounding box center [537, 334] width 553 height 54
click at [655, 324] on p "Start by researching the other party. Look at their website, LinkedIn pages, an…" at bounding box center [537, 334] width 553 height 54
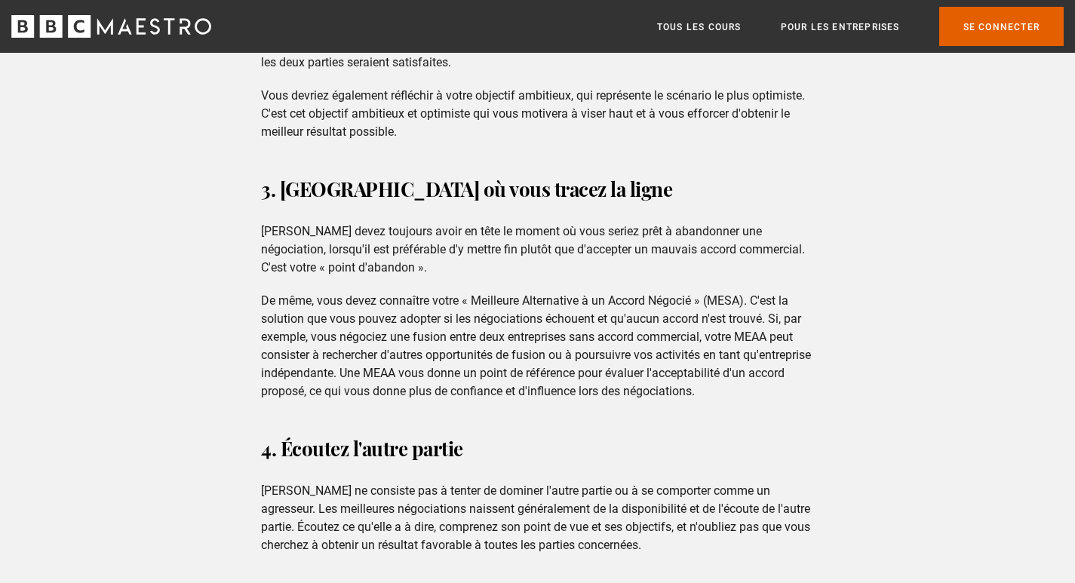
scroll to position [1732, 0]
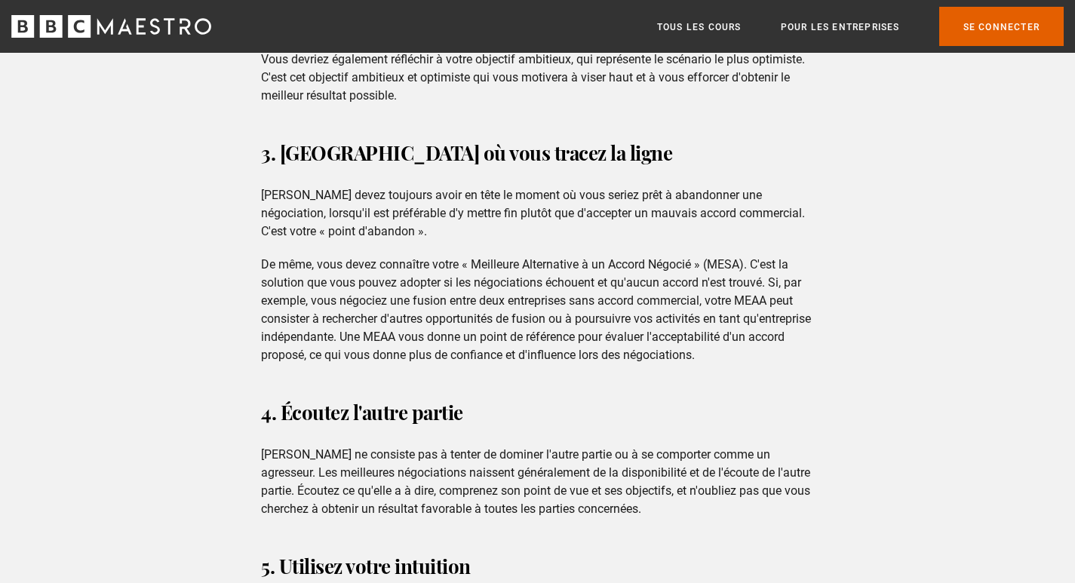
click at [717, 157] on h3 "3. [GEOGRAPHIC_DATA] où vous tracez la ligne" at bounding box center [537, 153] width 553 height 36
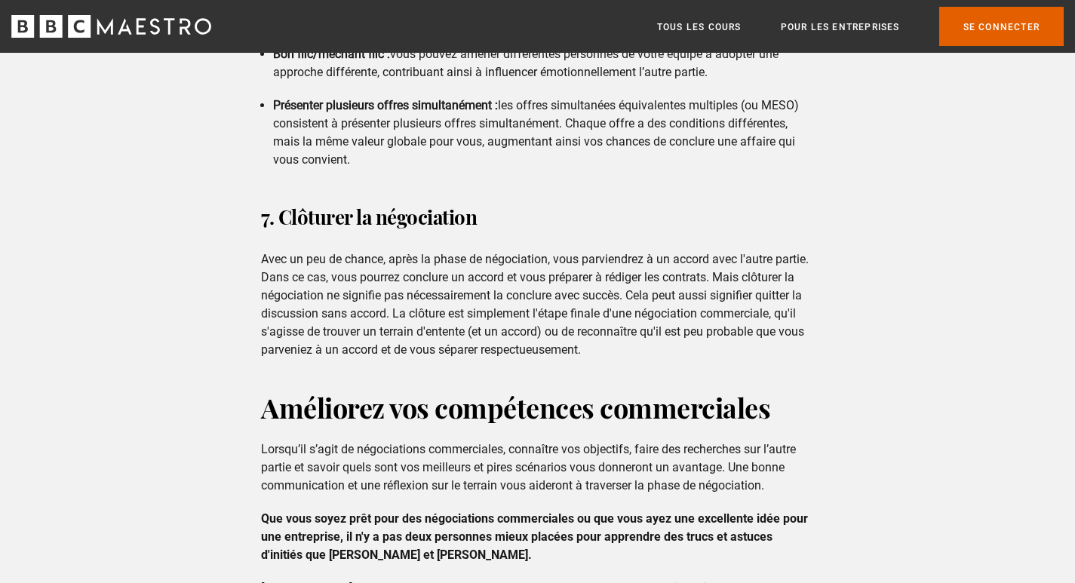
scroll to position [2816, 0]
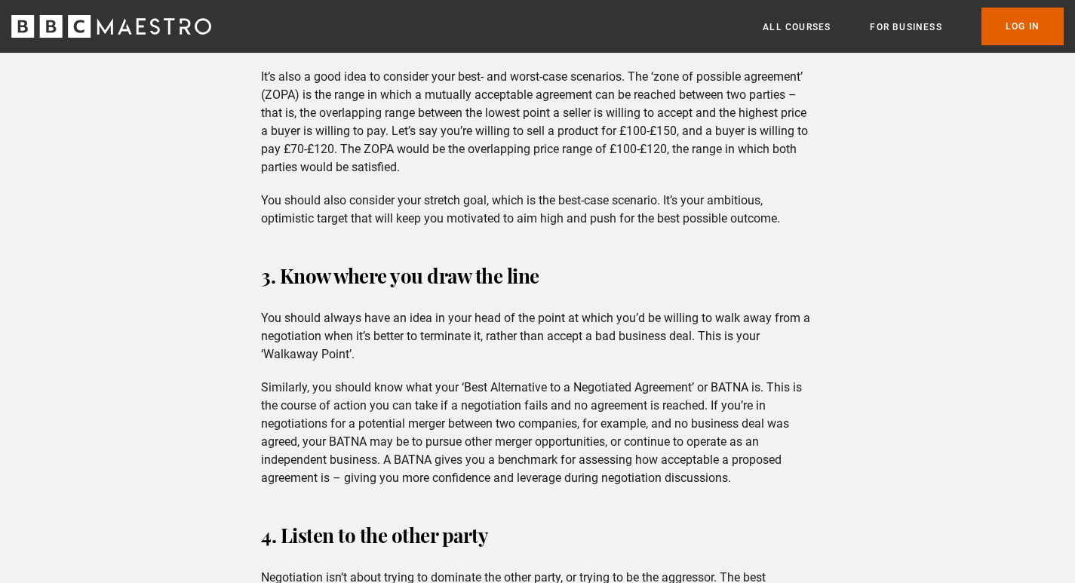
scroll to position [1612, 0]
